Goal: Task Accomplishment & Management: Manage account settings

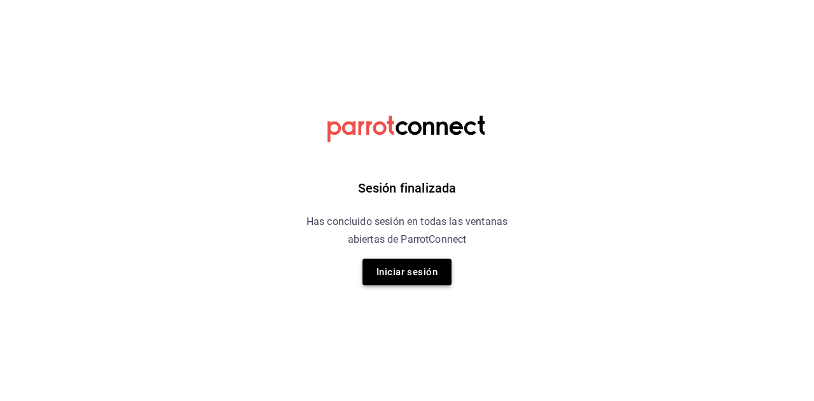
click at [423, 273] on button "Iniciar sesión" at bounding box center [406, 272] width 89 height 27
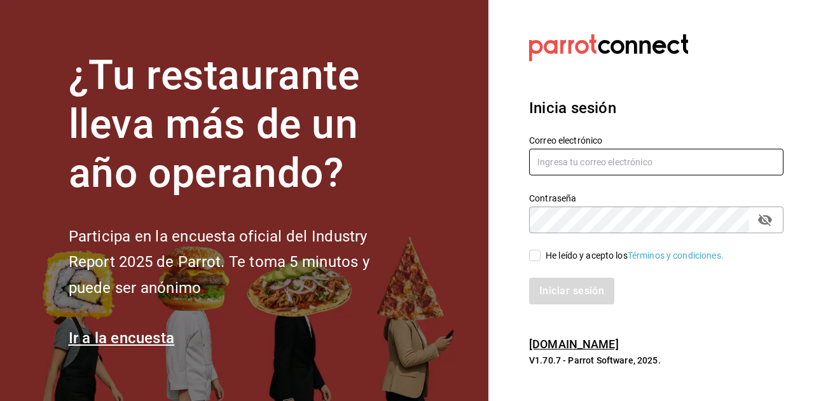
type input "jerry@torredescontrol.com"
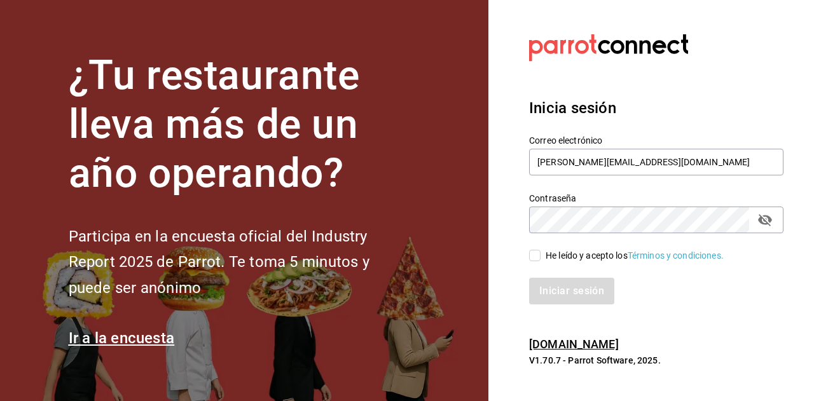
click at [587, 293] on div "Iniciar sesión" at bounding box center [656, 291] width 254 height 27
click at [535, 252] on input "He leído y acepto los Términos y condiciones." at bounding box center [534, 255] width 11 height 11
checkbox input "true"
click at [577, 292] on button "Iniciar sesión" at bounding box center [572, 291] width 86 height 27
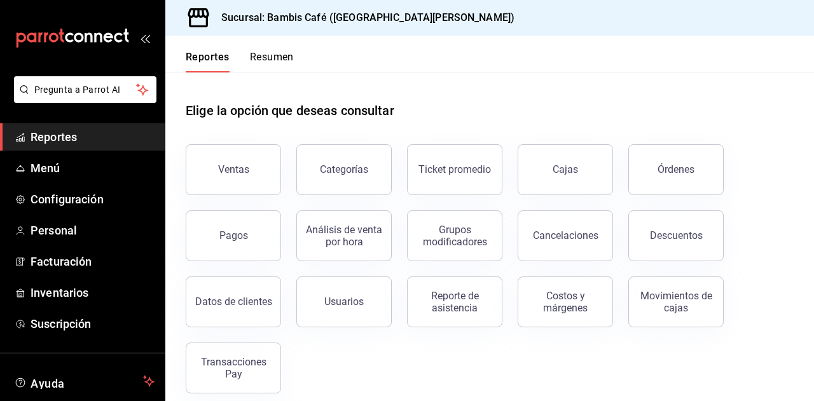
click at [277, 55] on button "Resumen" at bounding box center [272, 62] width 44 height 22
